Goal: Transaction & Acquisition: Purchase product/service

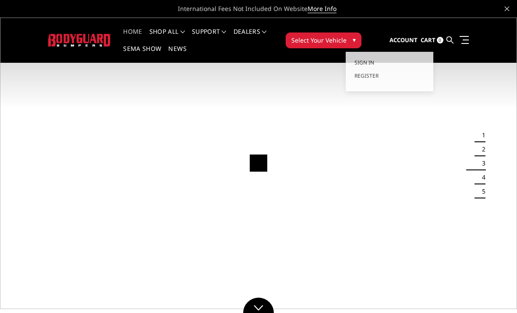
click at [425, 39] on span "Cart" at bounding box center [428, 40] width 15 height 8
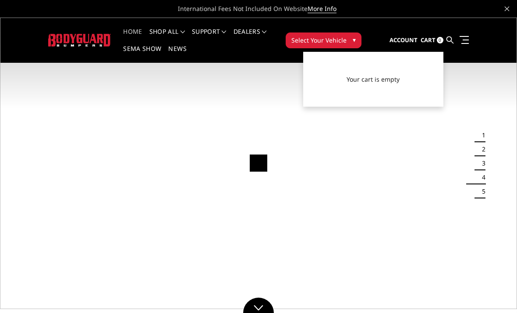
click at [417, 37] on span "Account" at bounding box center [404, 40] width 28 height 8
click at [409, 39] on span "Account" at bounding box center [404, 40] width 28 height 8
click at [406, 37] on span "Account" at bounding box center [404, 40] width 28 height 8
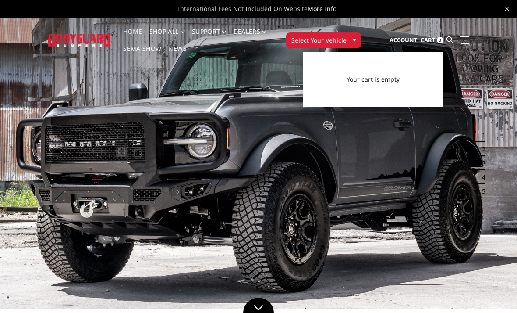
click at [400, 40] on span "Account" at bounding box center [404, 40] width 28 height 8
click at [399, 37] on span "Account" at bounding box center [404, 40] width 28 height 8
click at [400, 40] on span "Account" at bounding box center [404, 40] width 28 height 8
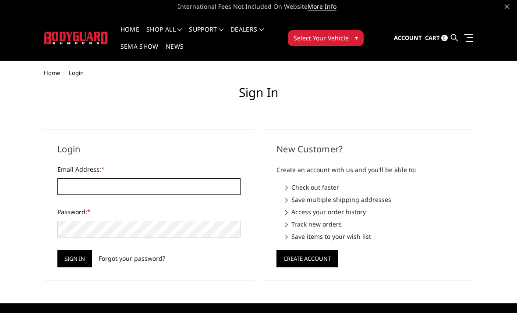
click at [82, 186] on input "Email Address: *" at bounding box center [148, 186] width 183 height 17
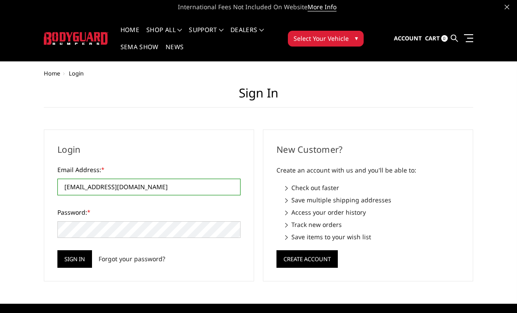
type input "[EMAIL_ADDRESS][DOMAIN_NAME]"
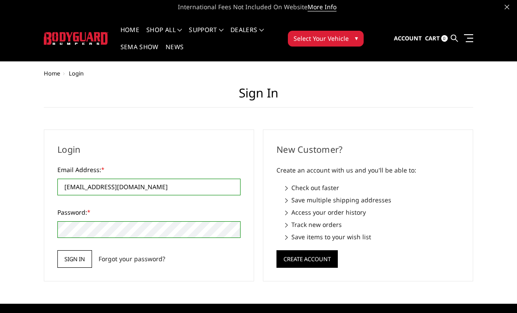
click at [67, 263] on input "Sign in" at bounding box center [74, 259] width 35 height 18
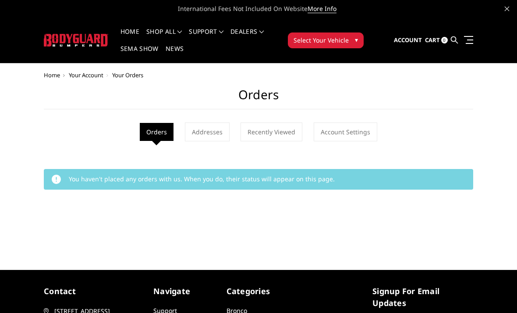
click at [307, 39] on span "Select Your Vehicle" at bounding box center [321, 40] width 55 height 9
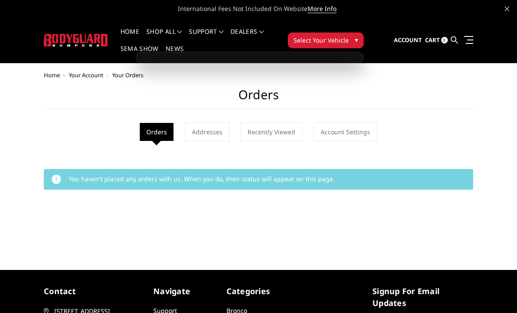
click at [347, 37] on span "Select Your Vehicle" at bounding box center [321, 40] width 55 height 9
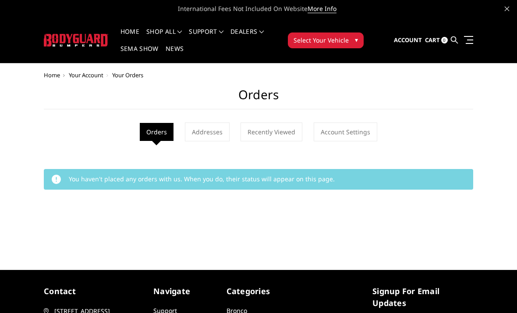
click at [339, 46] on button "Select Your Vehicle ▾" at bounding box center [326, 40] width 76 height 16
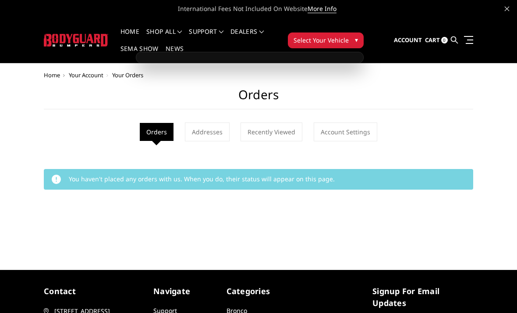
click at [338, 41] on span "Select Your Vehicle" at bounding box center [321, 40] width 55 height 9
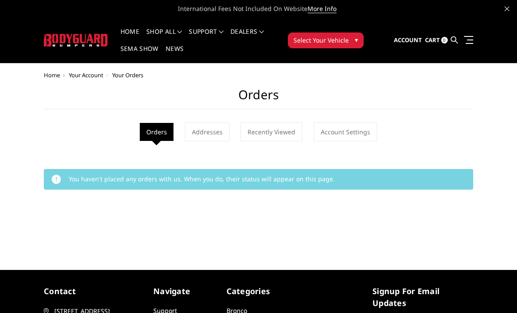
click at [339, 39] on span "Select Your Vehicle" at bounding box center [321, 40] width 55 height 9
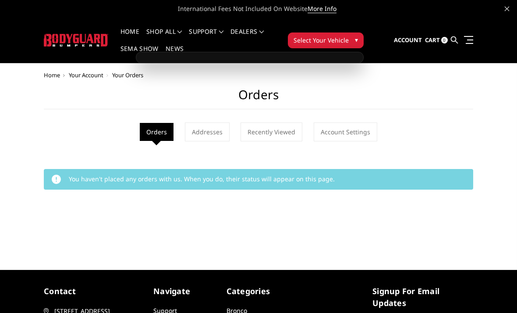
click at [341, 38] on span "Select Your Vehicle" at bounding box center [321, 40] width 55 height 9
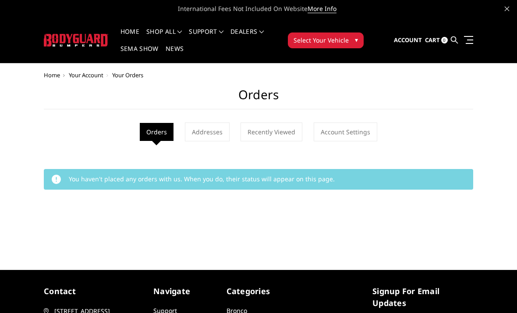
click at [337, 39] on span "Select Your Vehicle" at bounding box center [321, 40] width 55 height 9
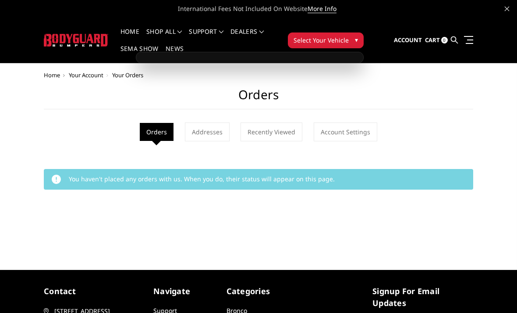
click at [325, 43] on span "Select Your Vehicle" at bounding box center [321, 40] width 55 height 9
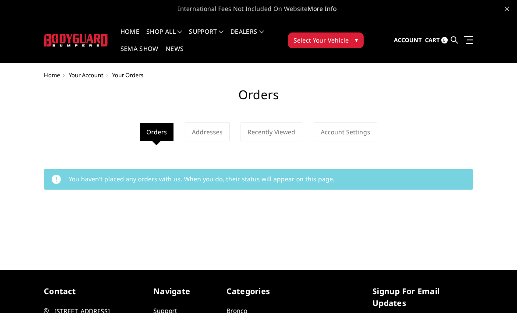
click at [337, 38] on span "Select Your Vehicle" at bounding box center [321, 40] width 55 height 9
click at [342, 41] on span "Select Your Vehicle" at bounding box center [321, 40] width 55 height 9
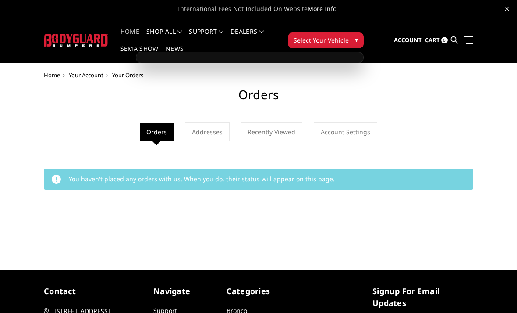
click at [134, 35] on link "Home" at bounding box center [130, 36] width 19 height 17
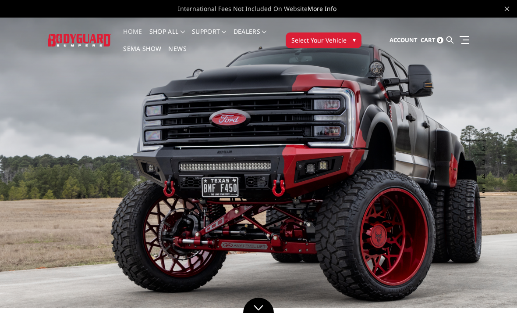
click at [344, 36] on span "Select Your Vehicle" at bounding box center [319, 40] width 55 height 9
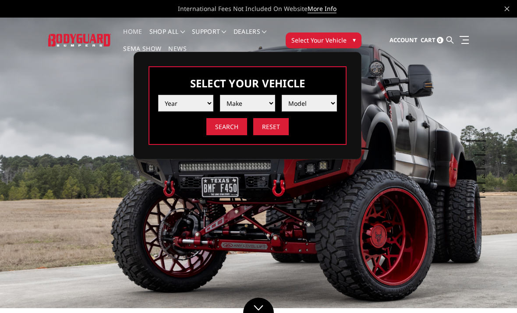
click at [174, 107] on select "Year [DATE] 2024 2023 2022 2021 2020 2019 2018 2017 2016 2015 2014 2013 2012 20…" at bounding box center [185, 103] width 55 height 17
select select "yr_2025"
click at [251, 101] on select "Make Chevrolet Ford GMC Ram Toyota" at bounding box center [247, 103] width 55 height 17
select select "mk_ford"
click at [330, 102] on select "Model F150 F150 Raptor F250 / F350 F450 F550" at bounding box center [309, 103] width 55 height 17
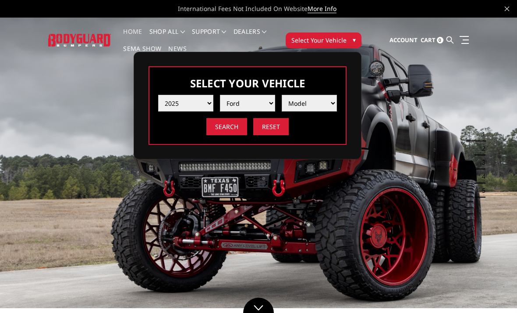
select select "md_f250-f350"
click at [225, 122] on input "Search" at bounding box center [226, 126] width 41 height 17
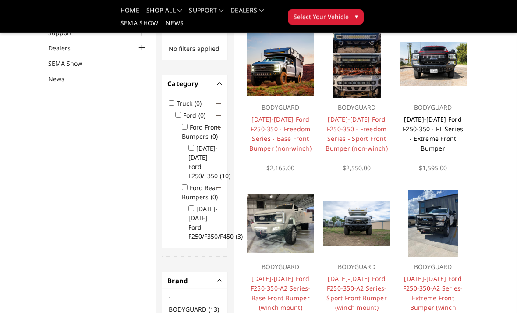
scroll to position [92, 0]
click at [431, 128] on link "2023-2025 Ford F250-350 - FT Series - Extreme Front Bumper" at bounding box center [433, 133] width 60 height 37
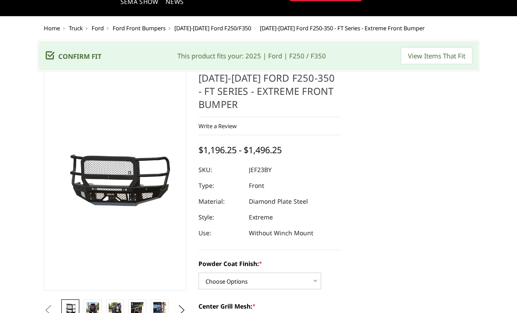
scroll to position [79, 0]
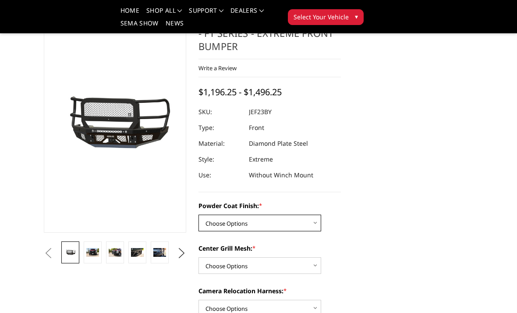
click at [303, 226] on select "Choose Options Bare Metal Gloss Black Powder Coat Textured Black Powder Coat" at bounding box center [260, 222] width 123 height 17
select select "3264"
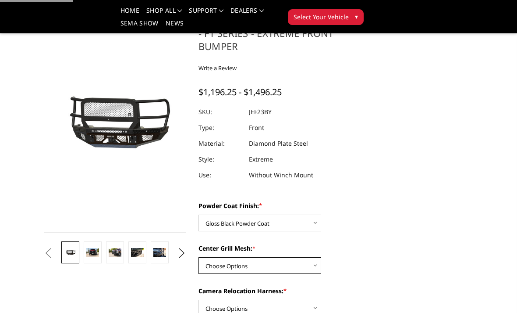
click at [296, 269] on select "Choose Options WITH Expanded Metal in Center Grill WITHOUT Expanded Metal in Ce…" at bounding box center [260, 265] width 123 height 17
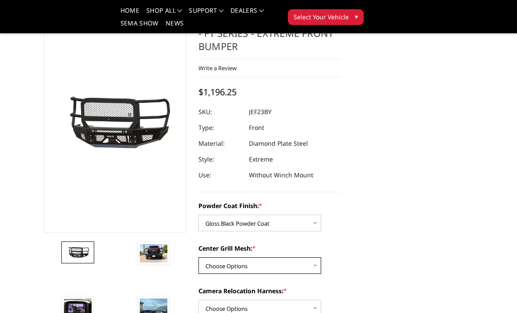
select select "3266"
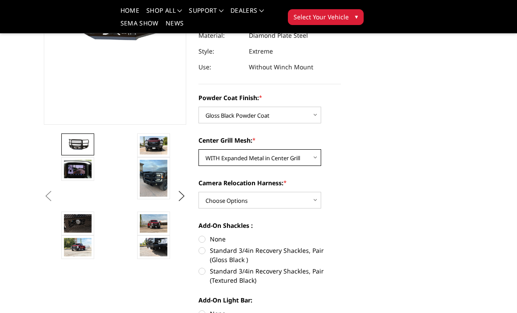
scroll to position [187, 0]
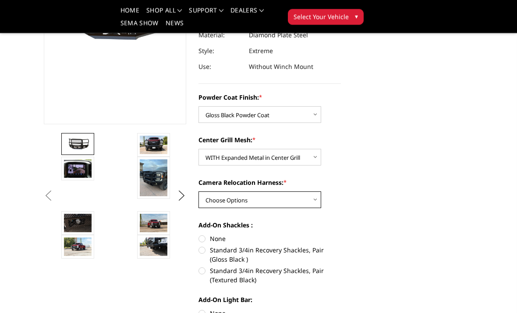
click at [318, 204] on select "Choose Options WITH Camera Relocation Harness WITHOUT Camera Relocation Harness" at bounding box center [260, 200] width 123 height 17
select select "3268"
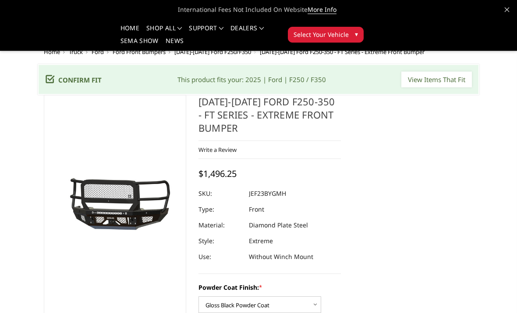
scroll to position [224, 0]
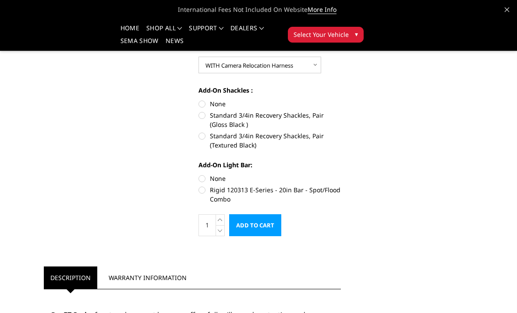
scroll to position [301, 0]
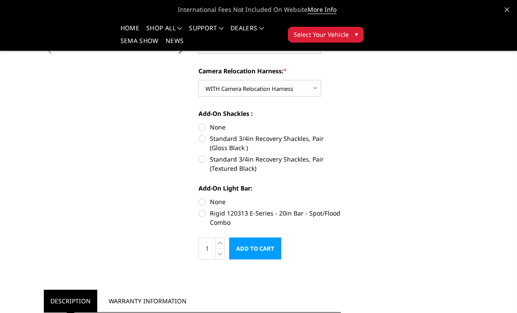
click at [200, 136] on label "Standard 3/4in Recovery Shackles, Pair (Gloss Black )" at bounding box center [270, 143] width 142 height 18
click at [341, 123] on input "Standard 3/4in Recovery Shackles, Pair (Gloss Black )" at bounding box center [341, 122] width 0 height 0
radio input "true"
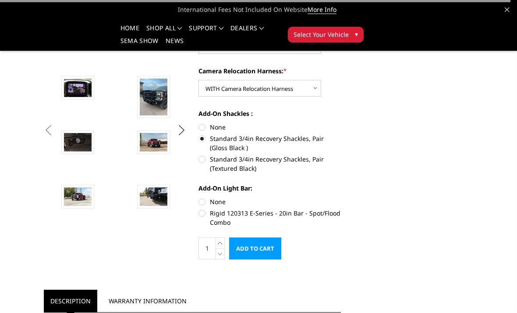
click at [204, 140] on label "Standard 3/4in Recovery Shackles, Pair (Gloss Black )" at bounding box center [270, 143] width 142 height 18
click at [341, 123] on input "Standard 3/4in Recovery Shackles, Pair (Gloss Black )" at bounding box center [341, 122] width 0 height 0
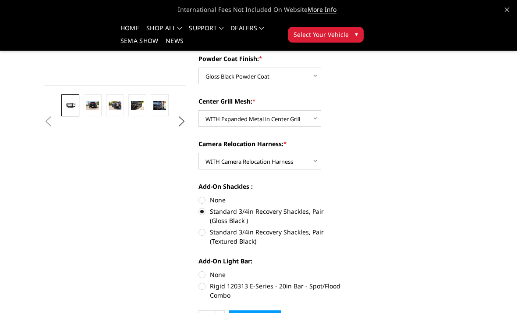
scroll to position [229, 0]
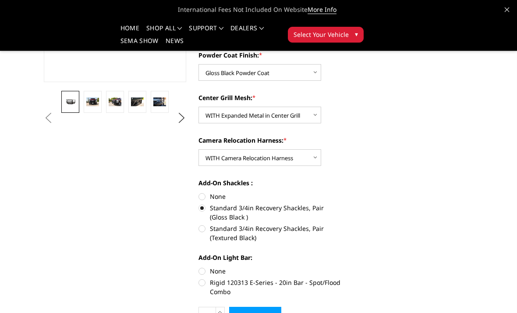
click at [204, 196] on label "None" at bounding box center [270, 196] width 142 height 9
click at [199, 192] on input "None" at bounding box center [199, 192] width 0 height 0
radio input "true"
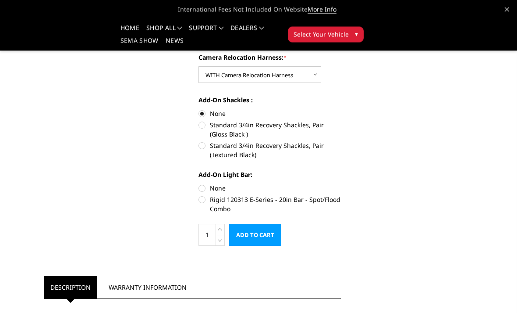
scroll to position [312, 0]
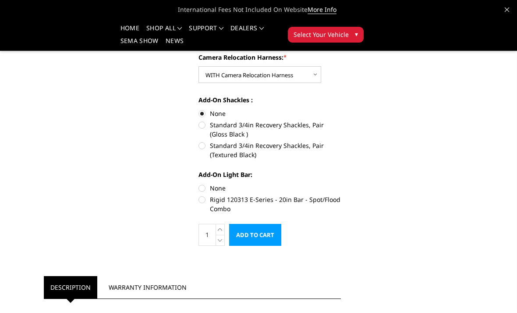
click at [206, 188] on label "None" at bounding box center [270, 187] width 142 height 9
click at [199, 184] on input "None" at bounding box center [199, 183] width 0 height 0
radio input "true"
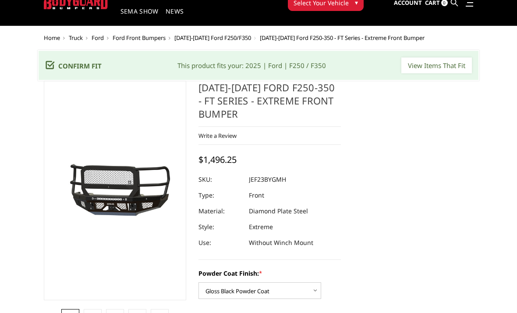
scroll to position [36, 0]
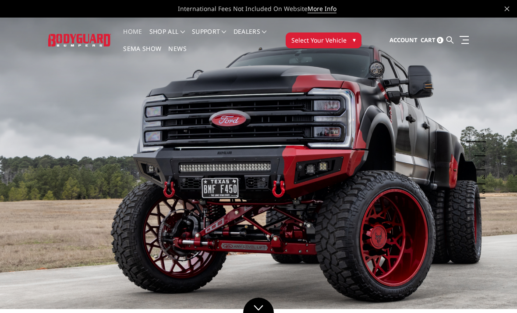
click at [332, 44] on span "Select Your Vehicle" at bounding box center [319, 40] width 55 height 9
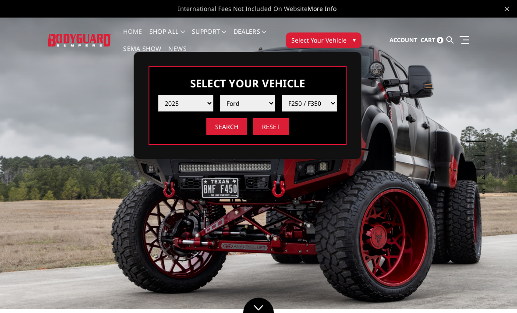
click at [206, 100] on select "Year [DATE] 2024 2023 2022 2021 2020 2019 2018 2017 2016 2015 2014 2013 2012 20…" at bounding box center [185, 103] width 55 height 17
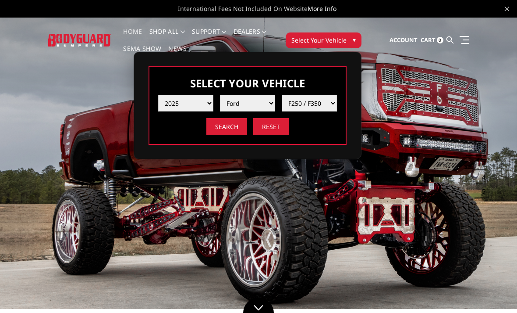
select select "yr_2016"
select select "-1"
click at [257, 104] on select "Make Chevrolet Ford GMC Nissan Ram Toyota" at bounding box center [247, 103] width 55 height 17
select select "mk_ram"
click at [323, 106] on select "Model 1500 5-Lug 1500 Rebel 2500 / 3500 4500 / 5500" at bounding box center [309, 103] width 55 height 17
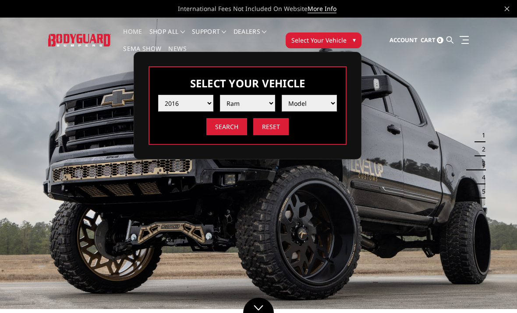
select select "md_2500-3500"
click at [227, 127] on input "Search" at bounding box center [226, 126] width 41 height 17
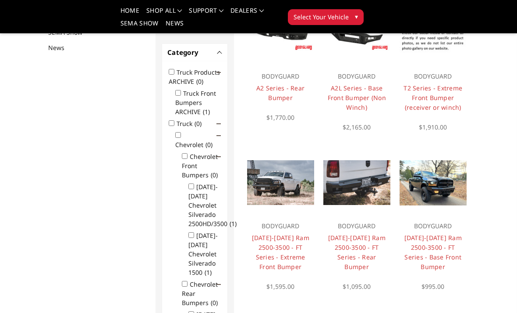
scroll to position [131, 0]
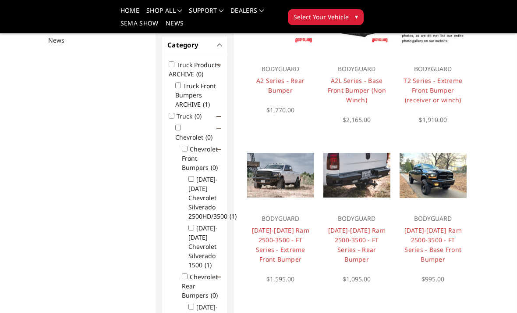
click at [271, 176] on img at bounding box center [280, 175] width 67 height 45
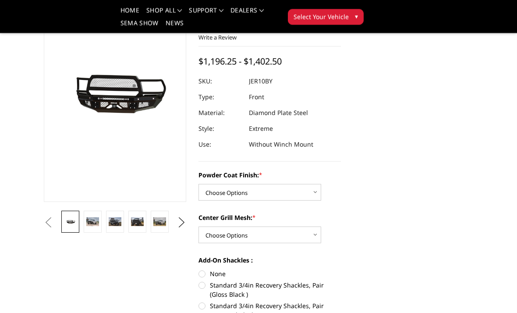
scroll to position [121, 0]
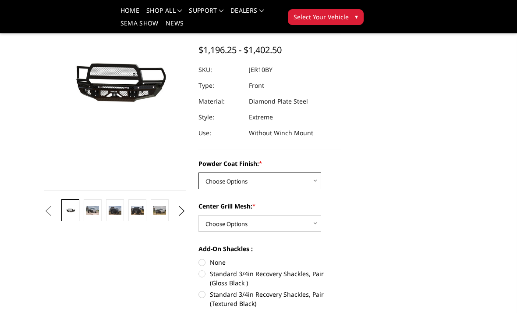
click at [294, 185] on select "Choose Options Bare Metal Gloss Black Powder Coat Textured Black Powder Coat" at bounding box center [260, 180] width 123 height 17
select select "3229"
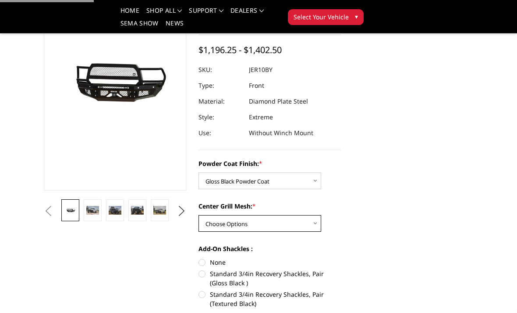
click at [294, 223] on select "Choose Options WITH Expanded Metal in Center Grill WITHOUT Expanded Metal in Ce…" at bounding box center [260, 223] width 123 height 17
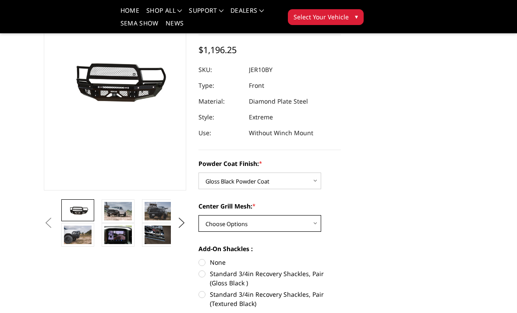
select select "3231"
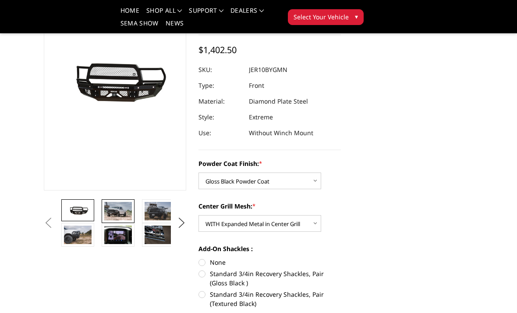
click at [118, 209] on img at bounding box center [118, 211] width 28 height 18
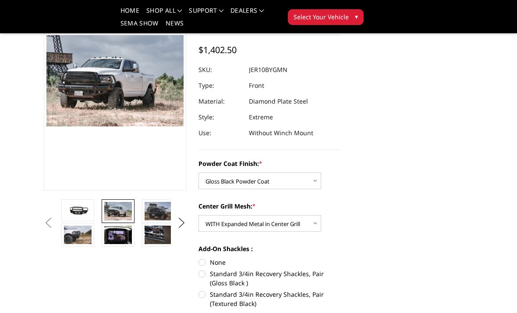
click at [152, 154] on figure at bounding box center [115, 80] width 142 height 219
click at [75, 241] on img at bounding box center [78, 234] width 28 height 18
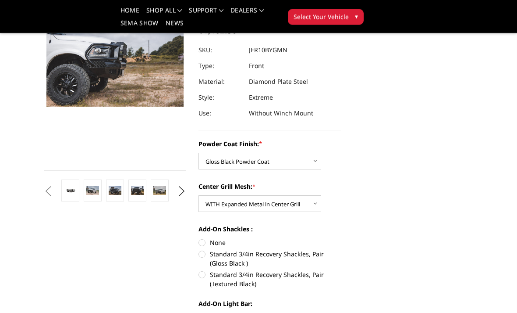
scroll to position [140, 0]
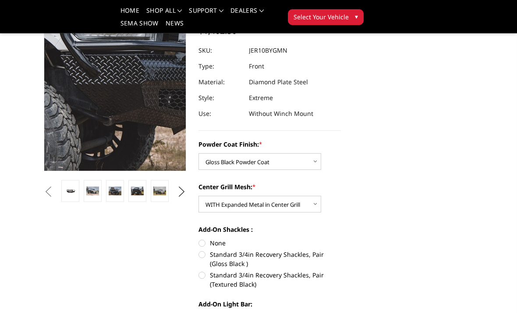
click at [92, 71] on img at bounding box center [183, 55] width 561 height 374
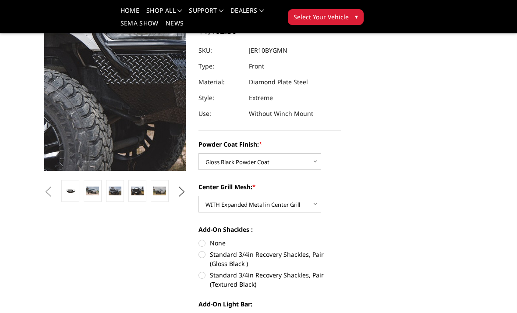
click at [81, 72] on img at bounding box center [215, 55] width 561 height 374
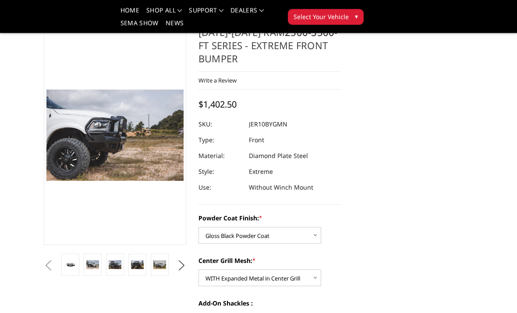
scroll to position [0, 0]
